Goal: Share content

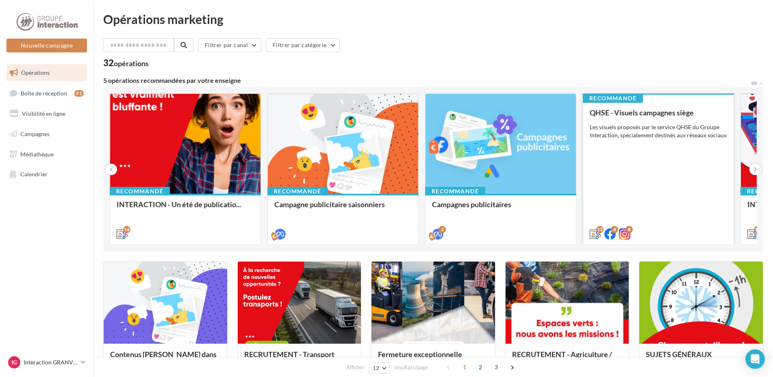
click at [676, 200] on div "QHSE - Visuels campagnes siège Les visuels proposés par le service QHSE du Grou…" at bounding box center [658, 172] width 137 height 129
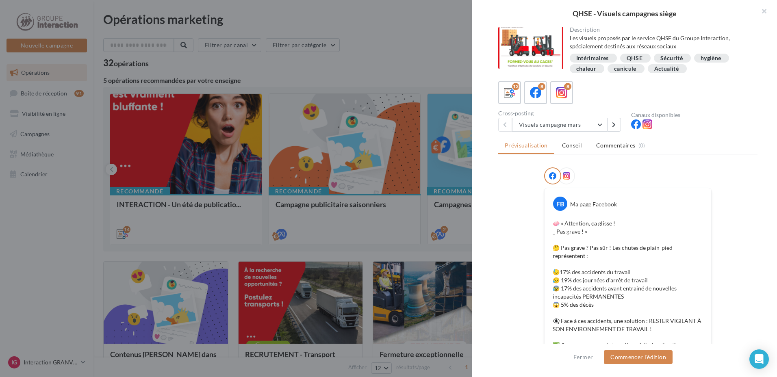
click at [617, 82] on div "13 8 8" at bounding box center [627, 92] width 259 height 23
click at [610, 91] on div "13 8 8" at bounding box center [627, 92] width 259 height 23
click at [612, 86] on div "13 8 8" at bounding box center [627, 92] width 259 height 23
click at [612, 87] on div "13 8 8" at bounding box center [627, 92] width 259 height 23
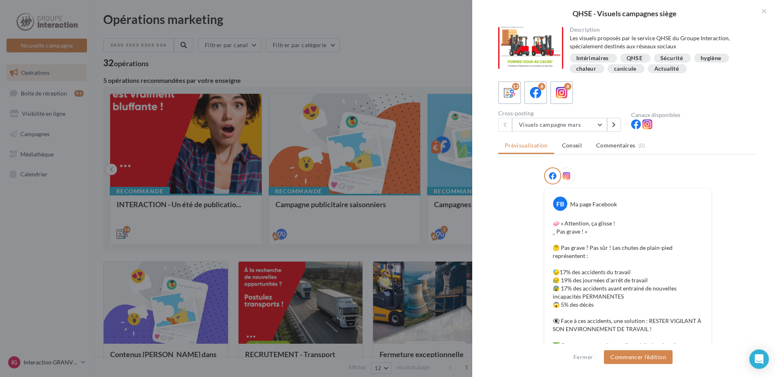
click at [612, 87] on div "13 8 8" at bounding box center [627, 92] width 259 height 23
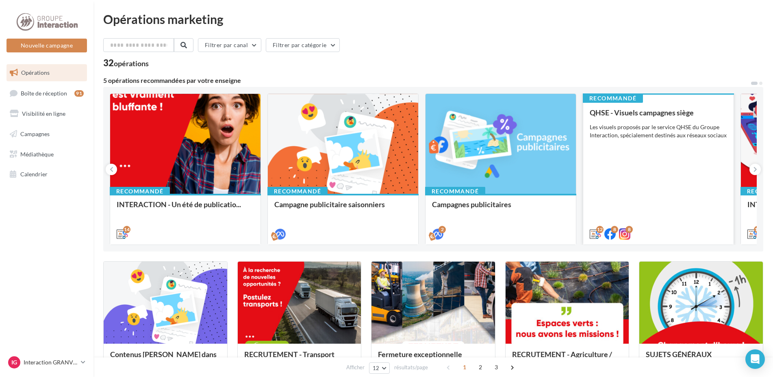
click at [698, 185] on div "QHSE - Visuels campagnes siège Les visuels proposés par le service QHSE du Grou…" at bounding box center [658, 172] width 137 height 129
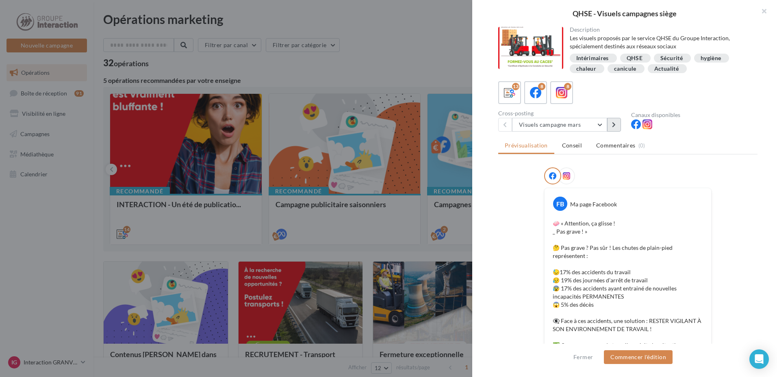
click at [614, 123] on icon at bounding box center [614, 125] width 4 height 6
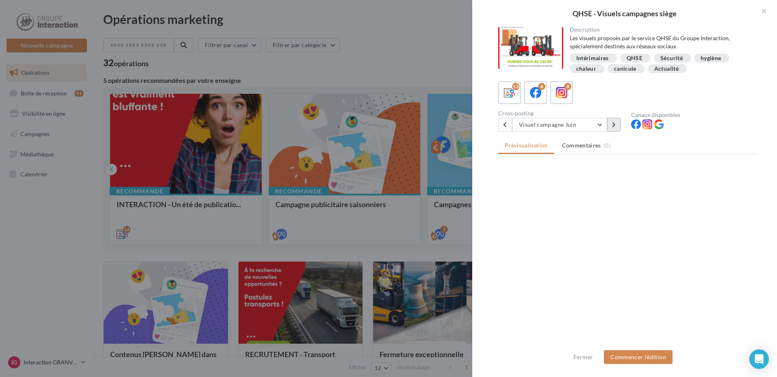
click at [614, 123] on icon at bounding box center [614, 125] width 4 height 6
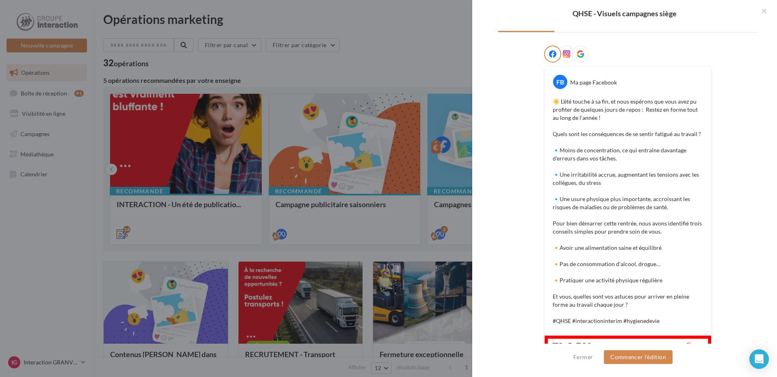
scroll to position [203, 0]
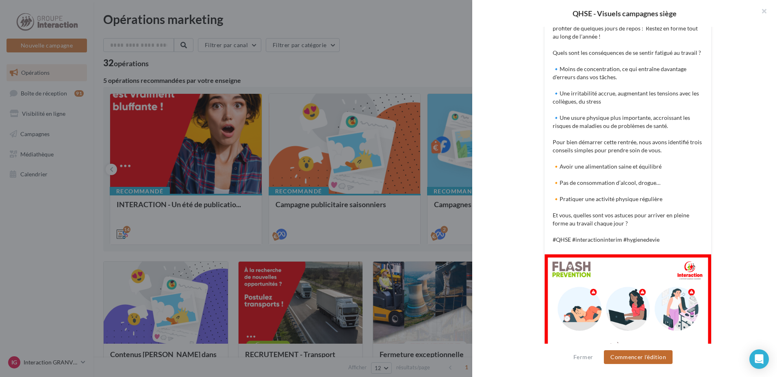
click at [624, 355] on button "Commencer l'édition" at bounding box center [638, 357] width 69 height 14
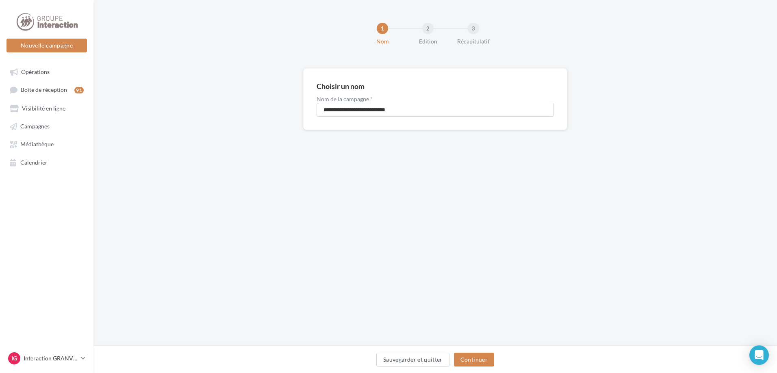
click at [478, 369] on div "Sauvegarder et quitter Continuer" at bounding box center [435, 361] width 670 height 17
click at [479, 361] on button "Continuer" at bounding box center [474, 360] width 40 height 14
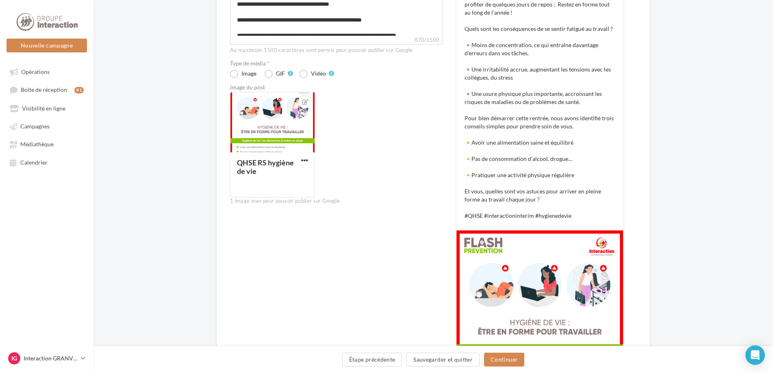
scroll to position [203, 0]
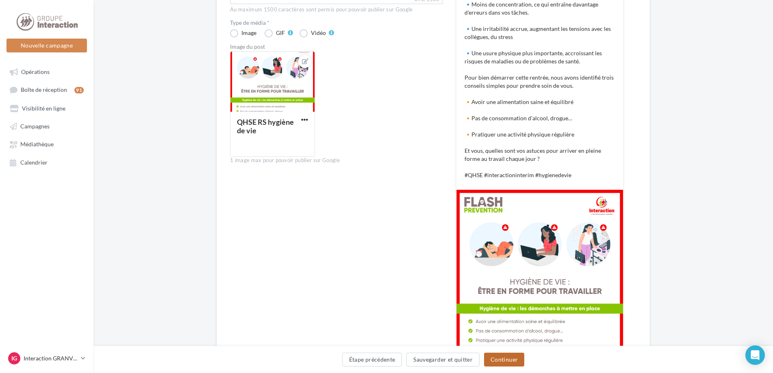
click at [506, 361] on button "Continuer" at bounding box center [504, 360] width 40 height 14
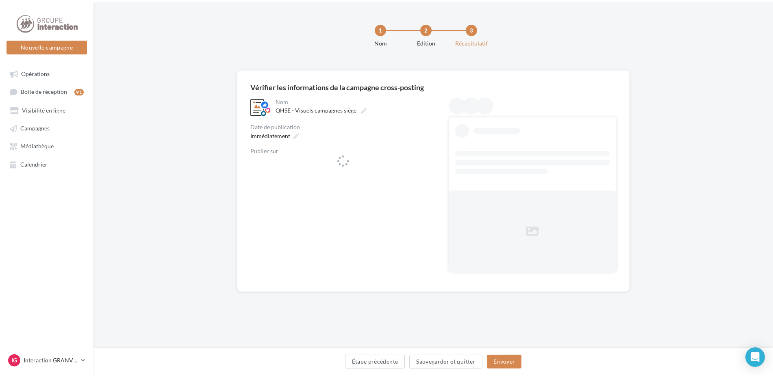
scroll to position [0, 0]
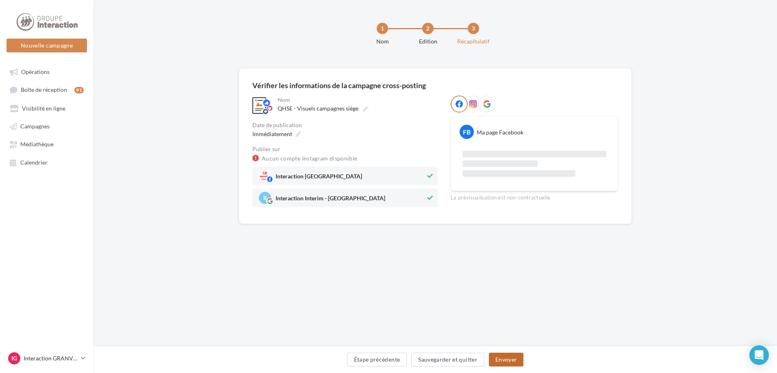
click at [501, 359] on button "Envoyer" at bounding box center [506, 360] width 35 height 14
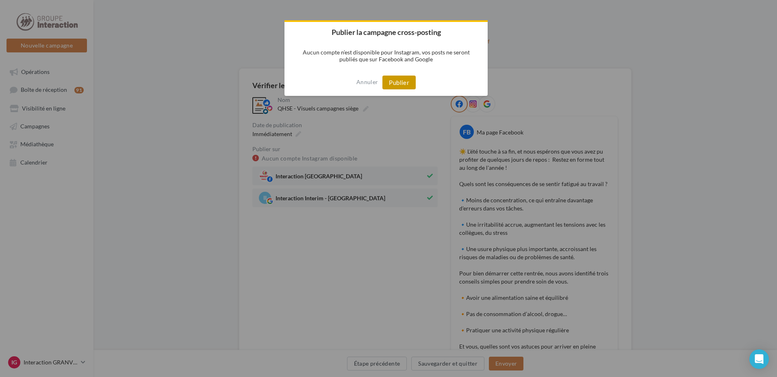
click at [397, 79] on button "Publier" at bounding box center [398, 83] width 33 height 14
